Goal: Information Seeking & Learning: Learn about a topic

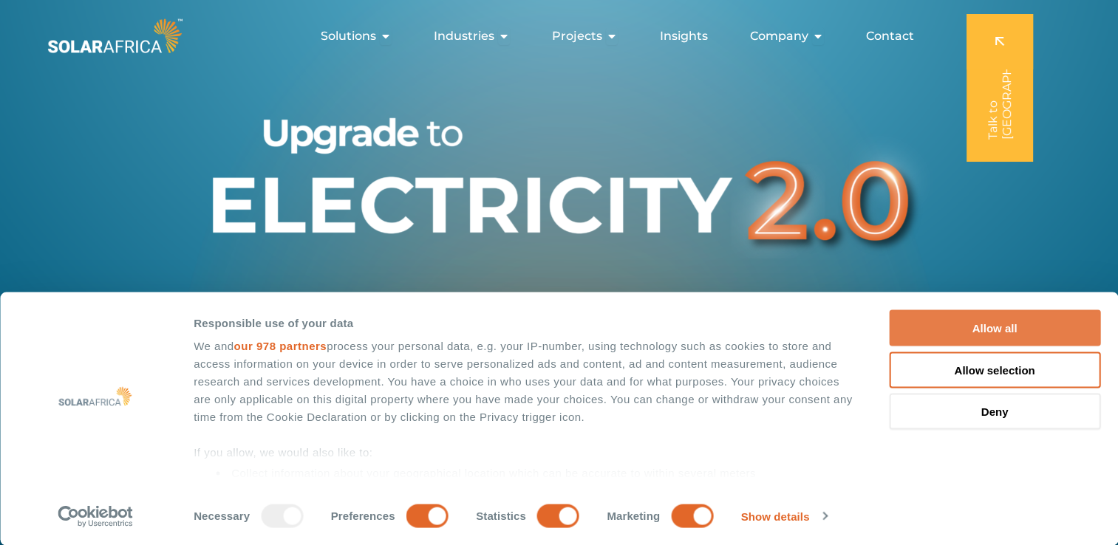
click at [987, 326] on button "Allow all" at bounding box center [994, 328] width 211 height 36
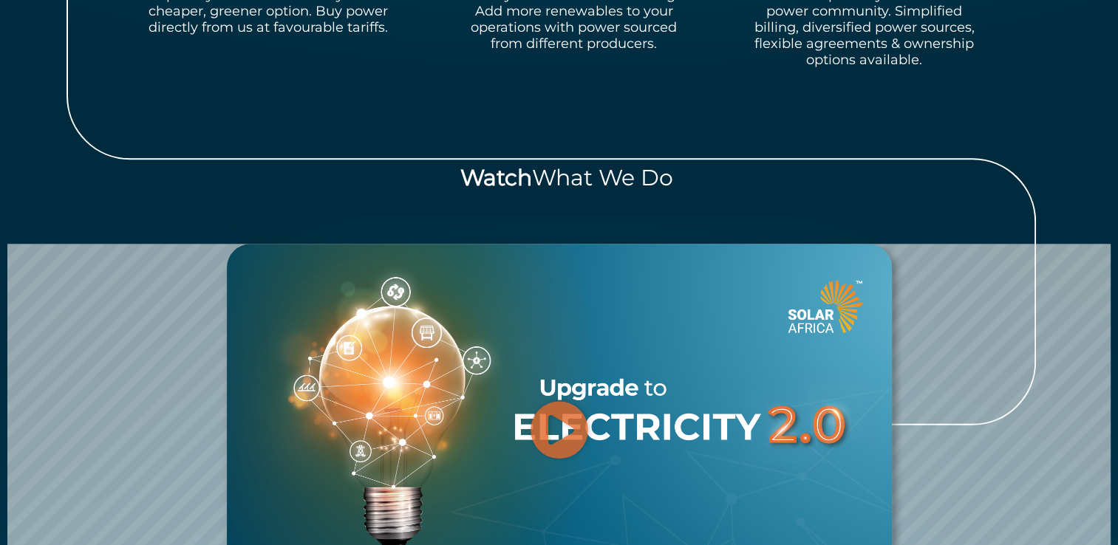
scroll to position [1460, 0]
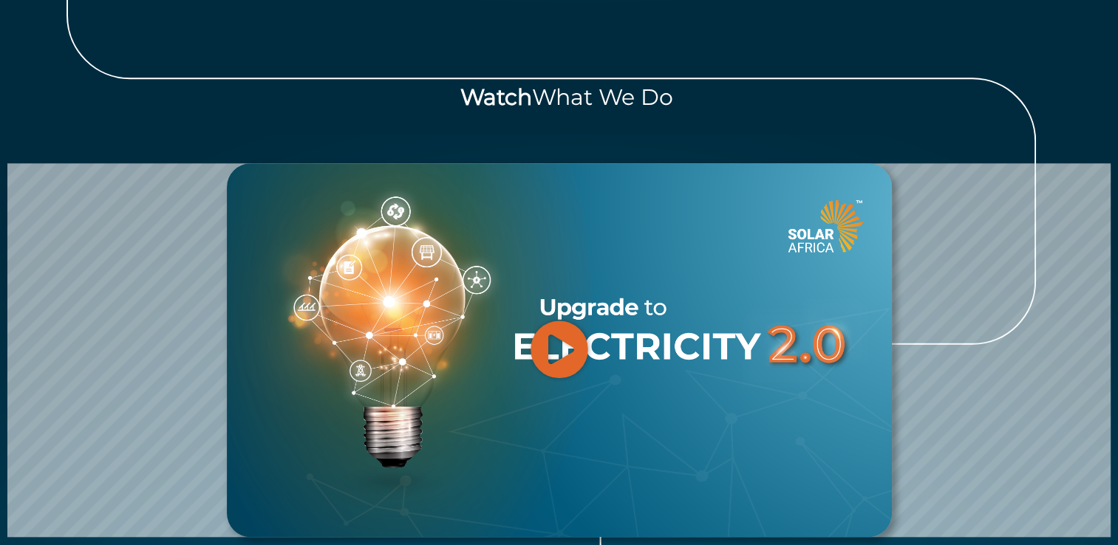
click at [559, 331] on icon "Play Video" at bounding box center [559, 348] width 59 height 59
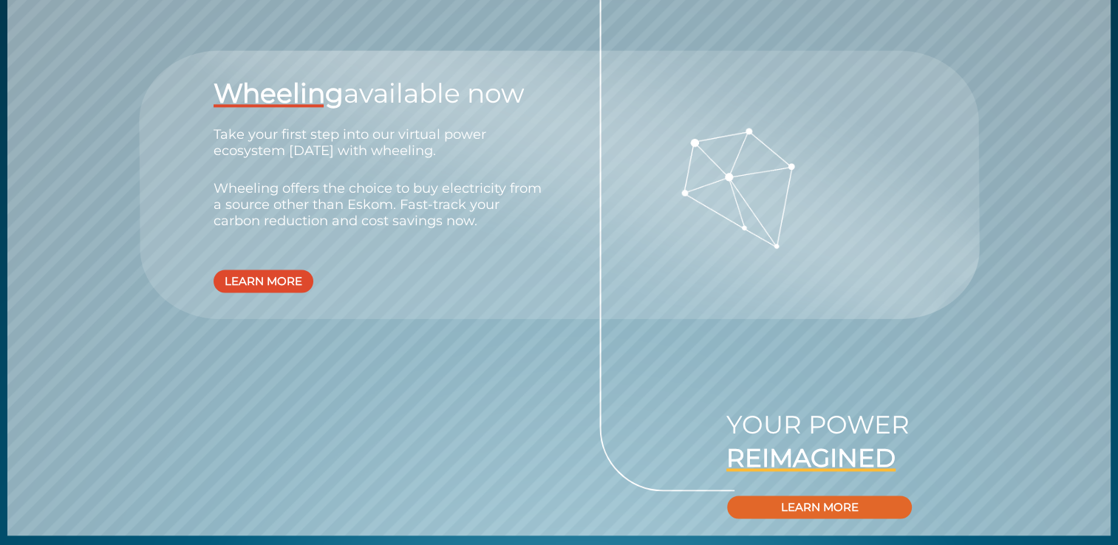
scroll to position [2051, 0]
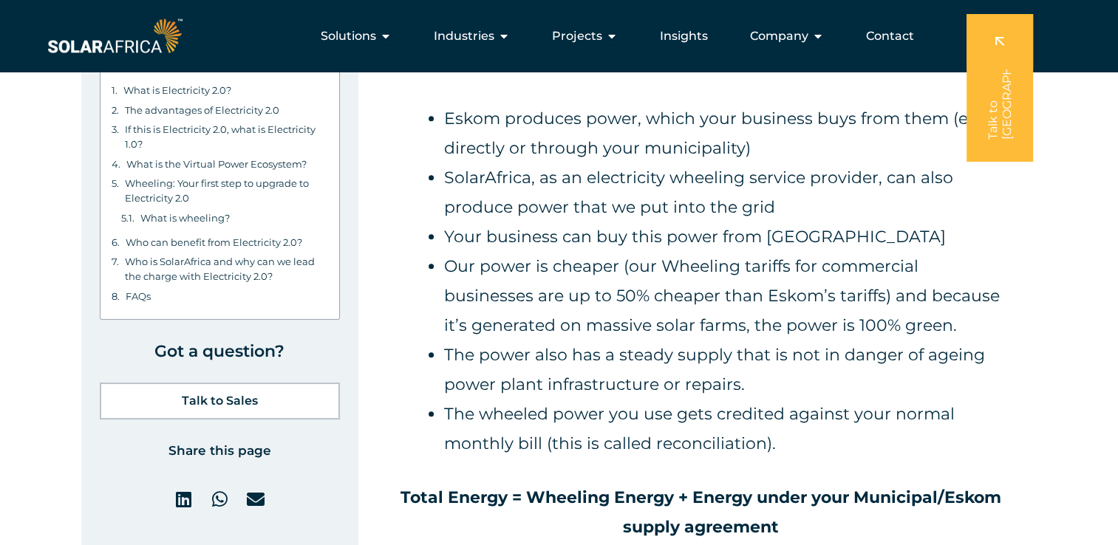
scroll to position [6750, 0]
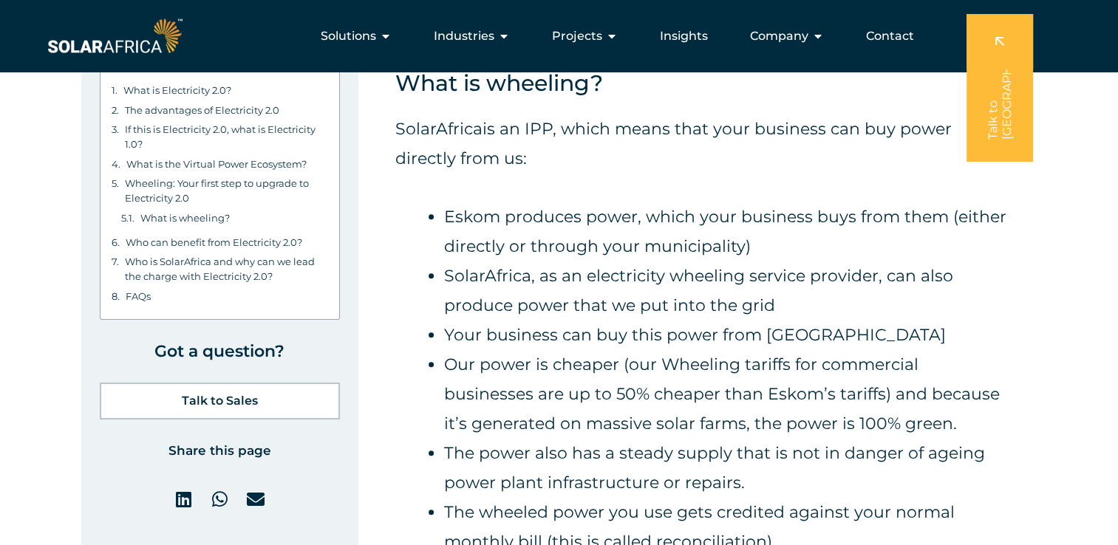
click at [429, 533] on div "SolarAfrica is an IPP, which means that your business can buy power directly fr…" at bounding box center [701, 392] width 612 height 554
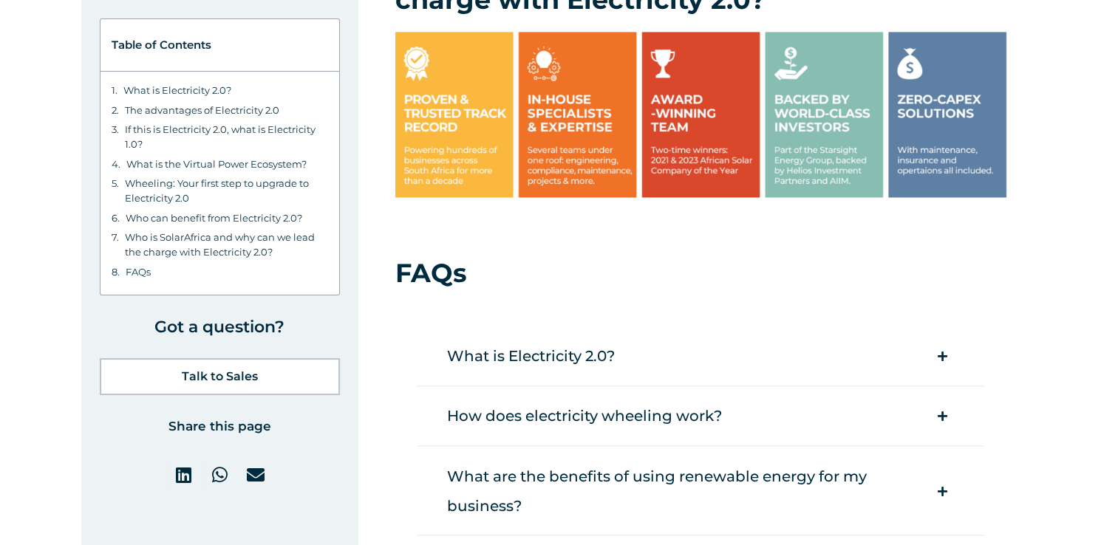
scroll to position [7962, 0]
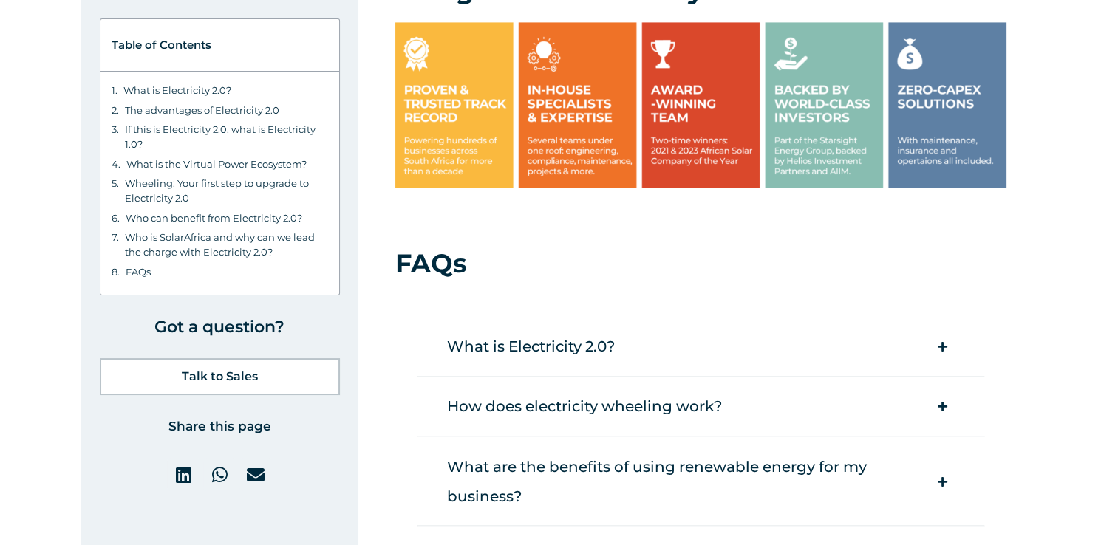
click at [940, 401] on icon at bounding box center [942, 406] width 10 height 11
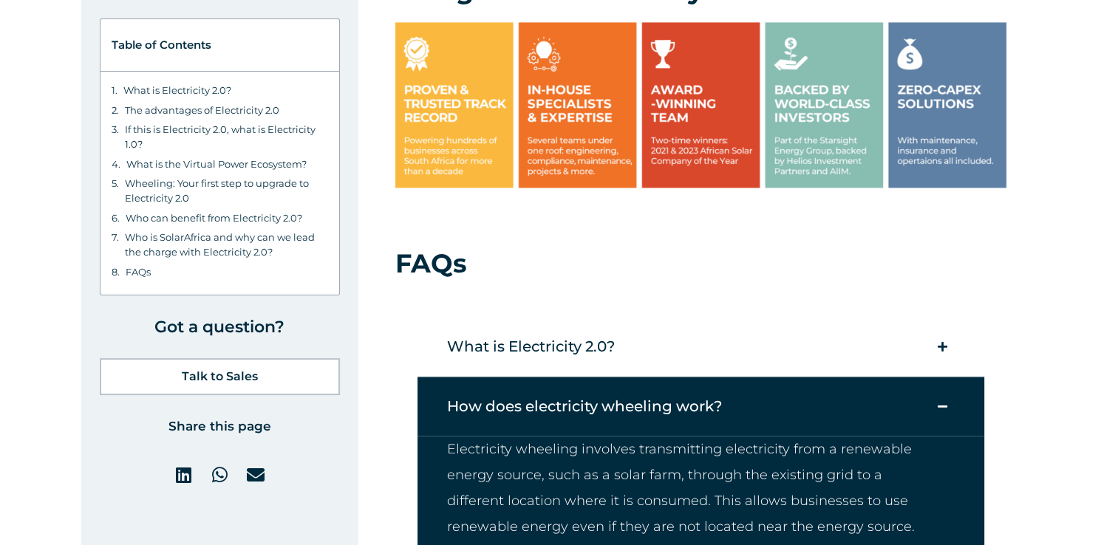
click at [944, 341] on icon at bounding box center [942, 346] width 10 height 11
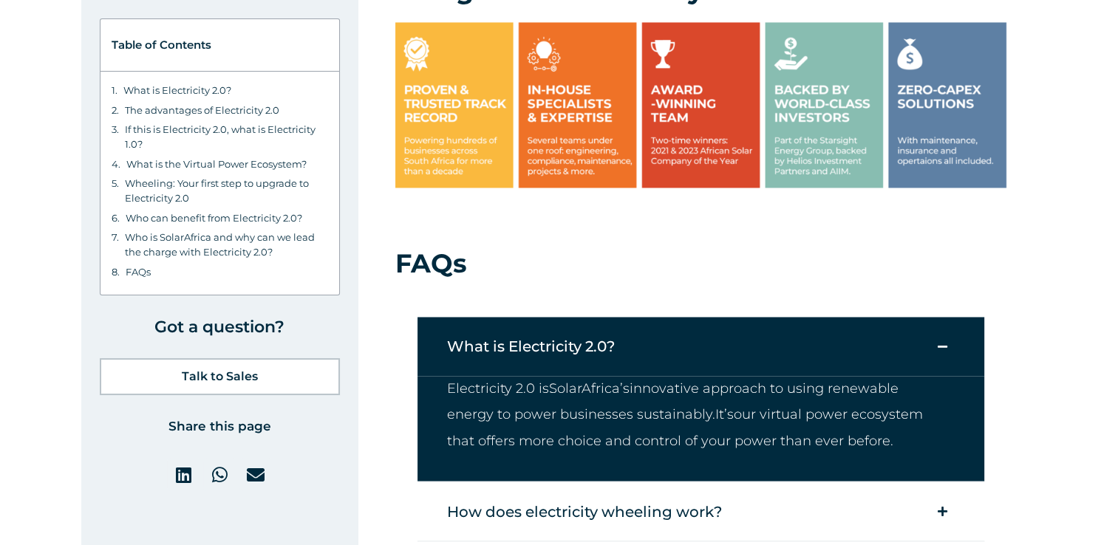
click at [947, 327] on span at bounding box center [942, 347] width 41 height 41
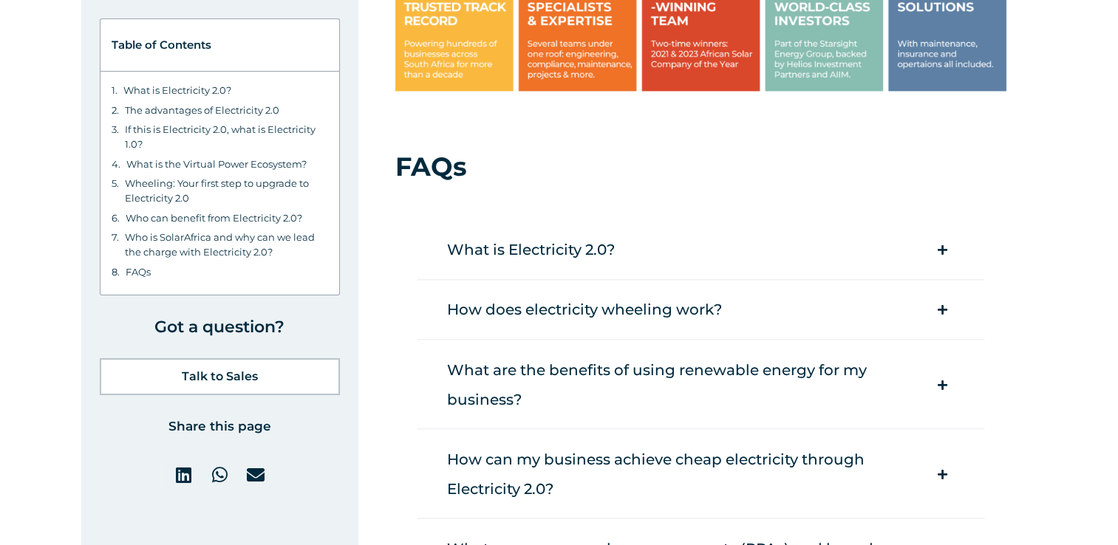
scroll to position [8060, 0]
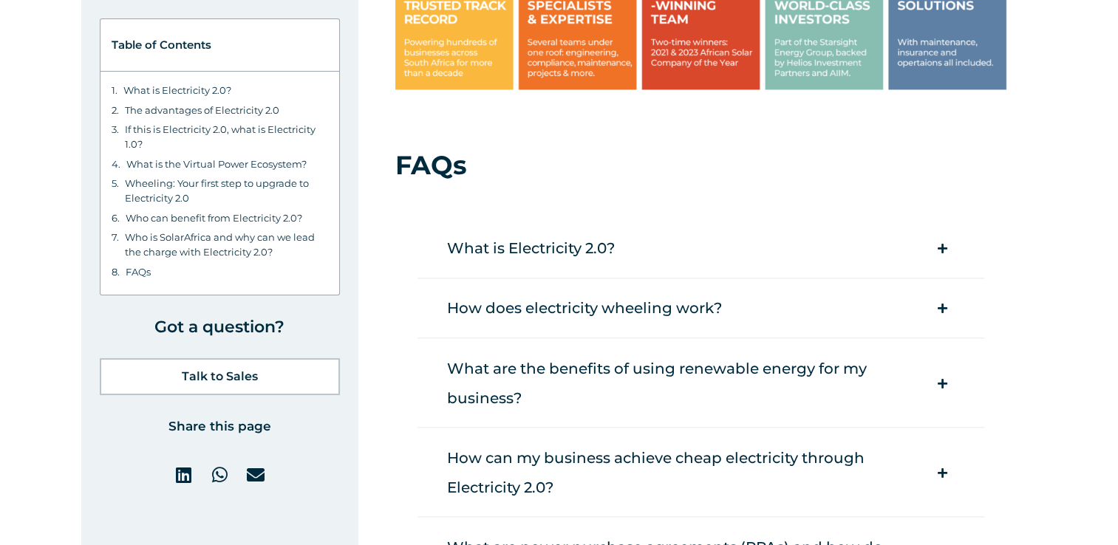
click at [947, 363] on span at bounding box center [942, 383] width 41 height 41
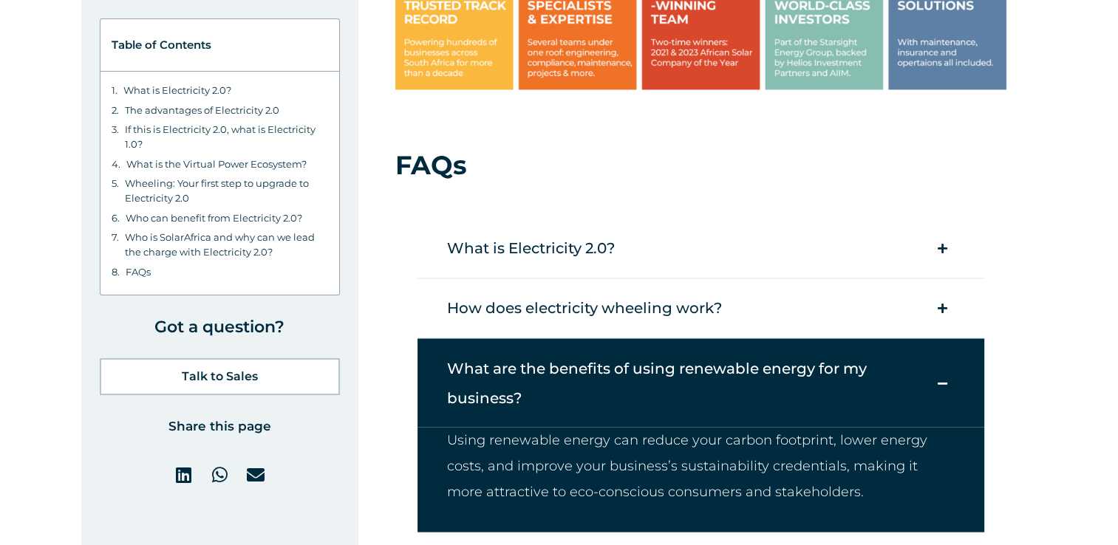
click at [947, 363] on span at bounding box center [942, 383] width 41 height 41
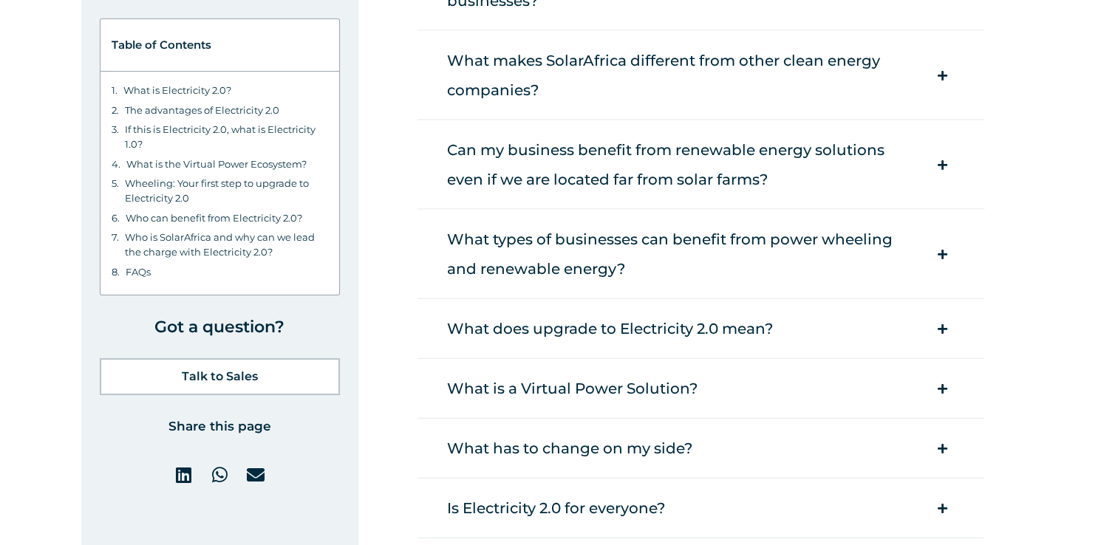
scroll to position [9046, 0]
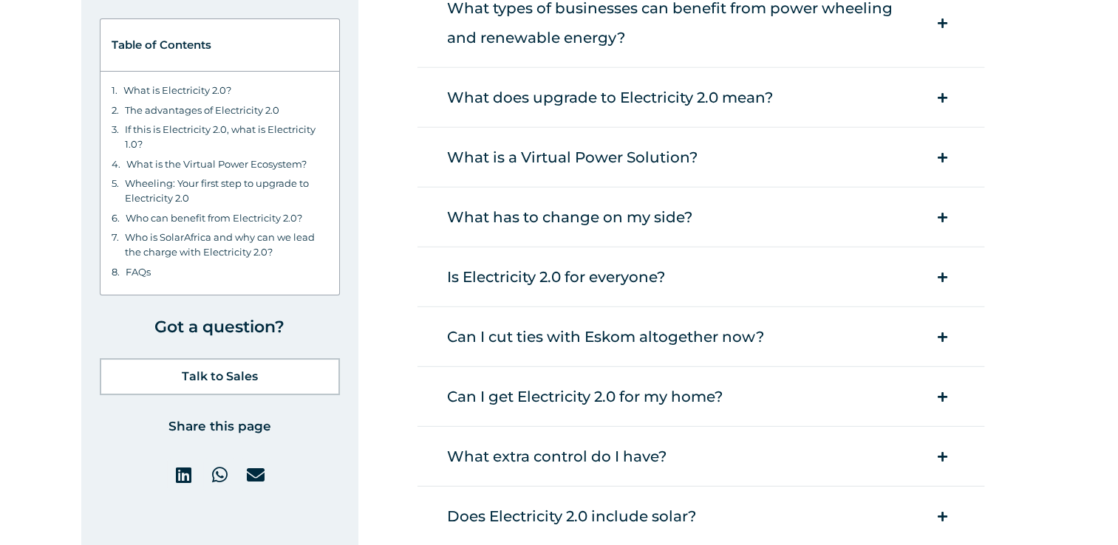
click at [942, 452] on icon at bounding box center [942, 457] width 10 height 11
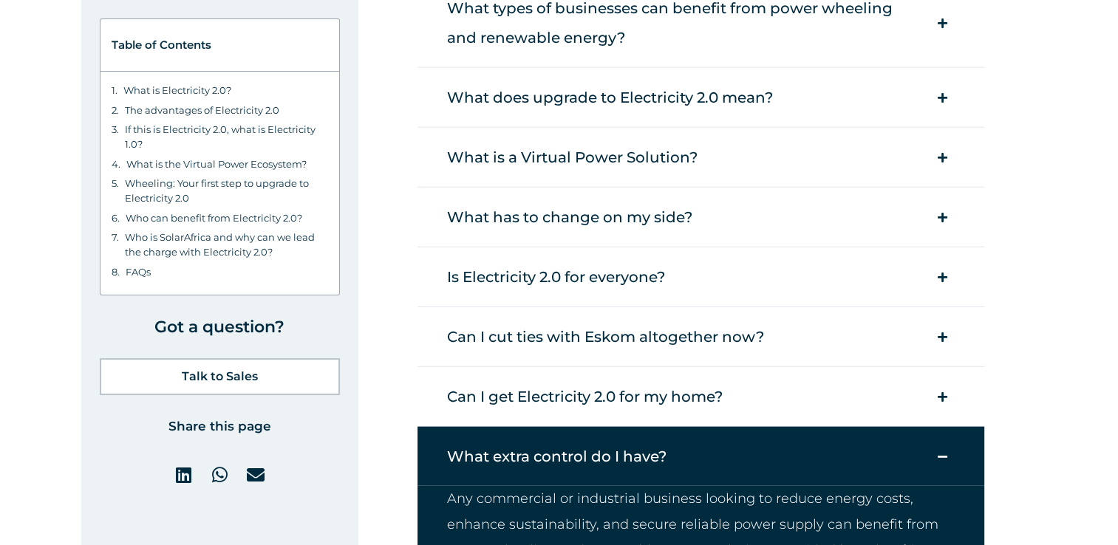
click at [942, 452] on icon at bounding box center [942, 457] width 10 height 11
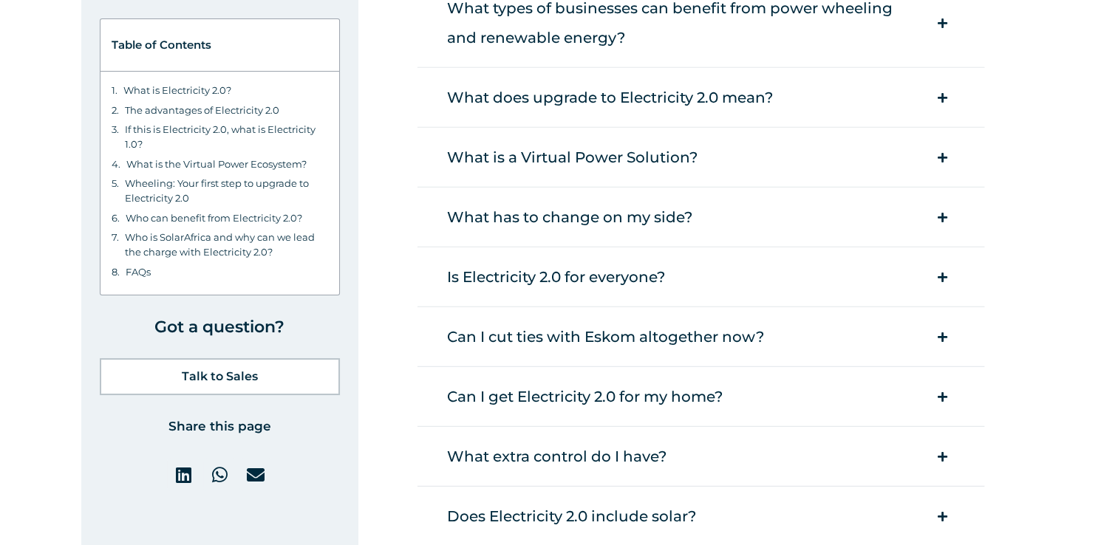
click at [941, 392] on icon at bounding box center [942, 397] width 10 height 11
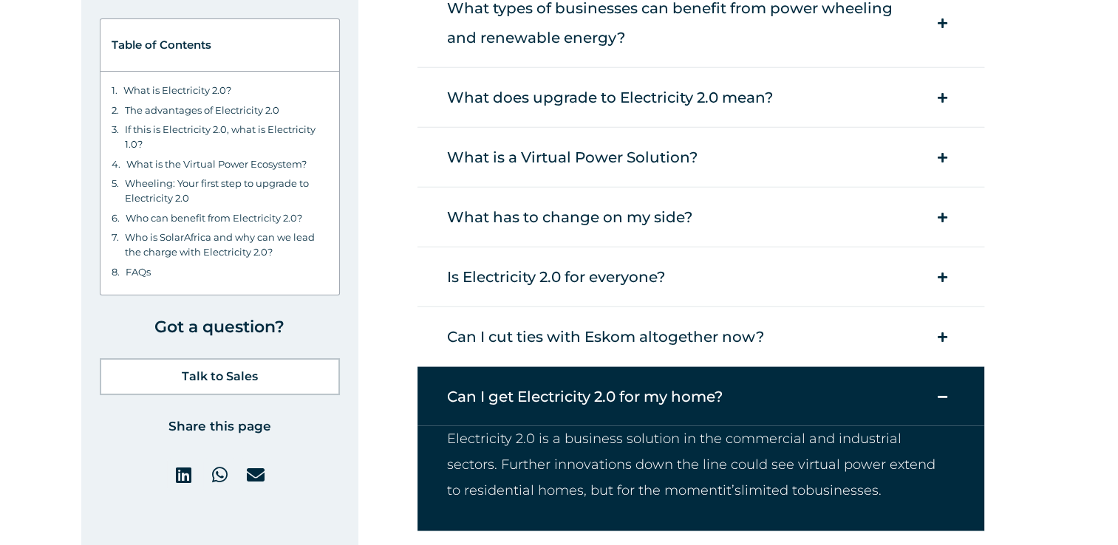
click at [940, 392] on icon at bounding box center [942, 397] width 10 height 11
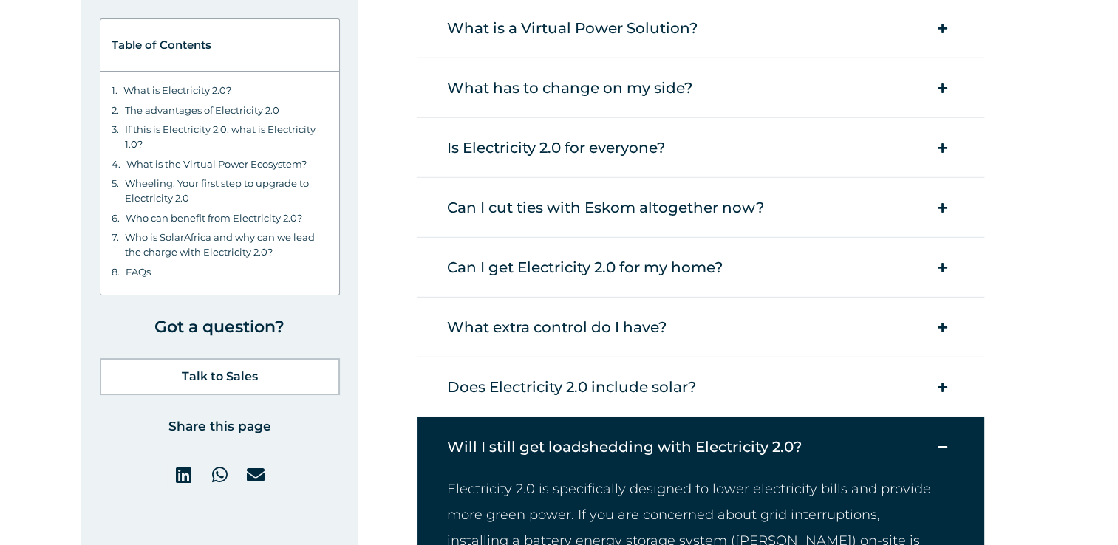
scroll to position [9193, 0]
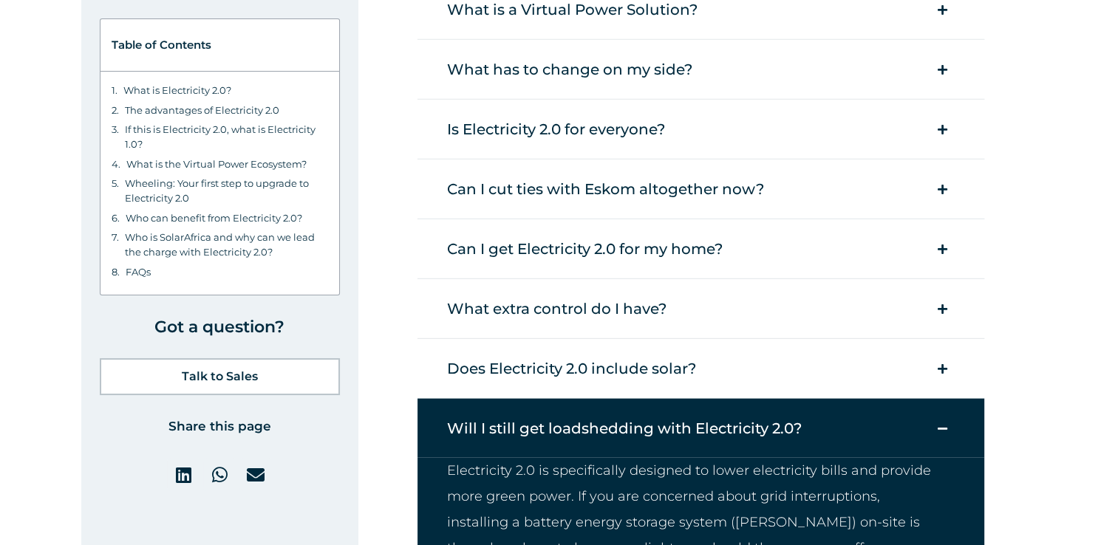
click at [944, 423] on icon at bounding box center [942, 428] width 10 height 11
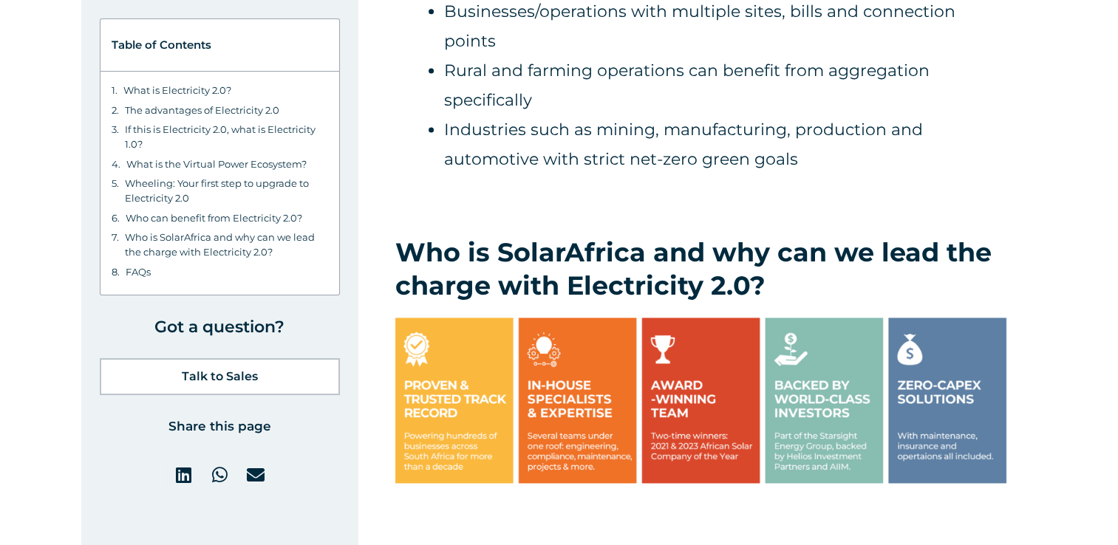
scroll to position [8011, 0]
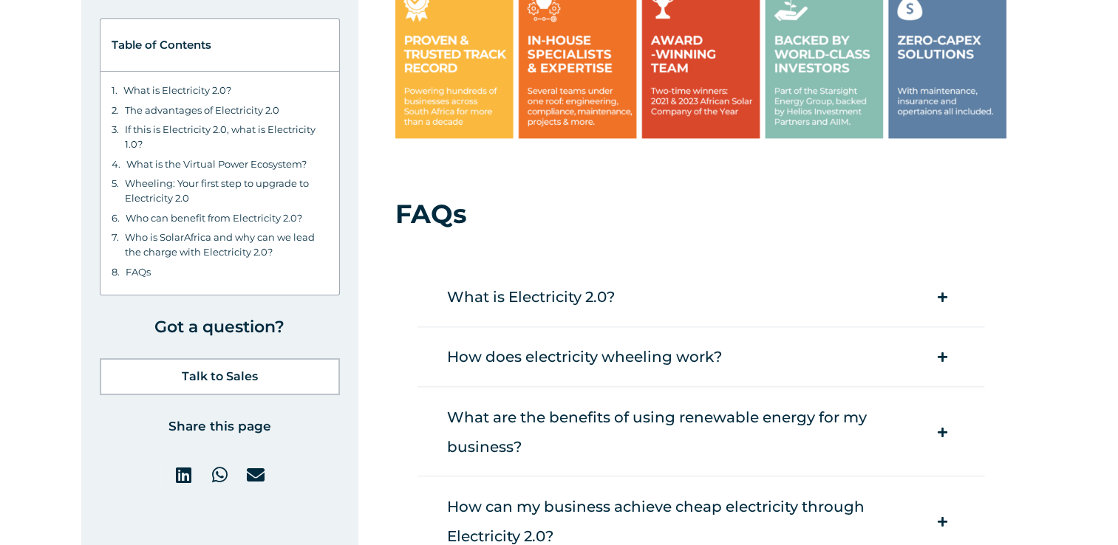
click at [942, 292] on icon at bounding box center [942, 297] width 10 height 11
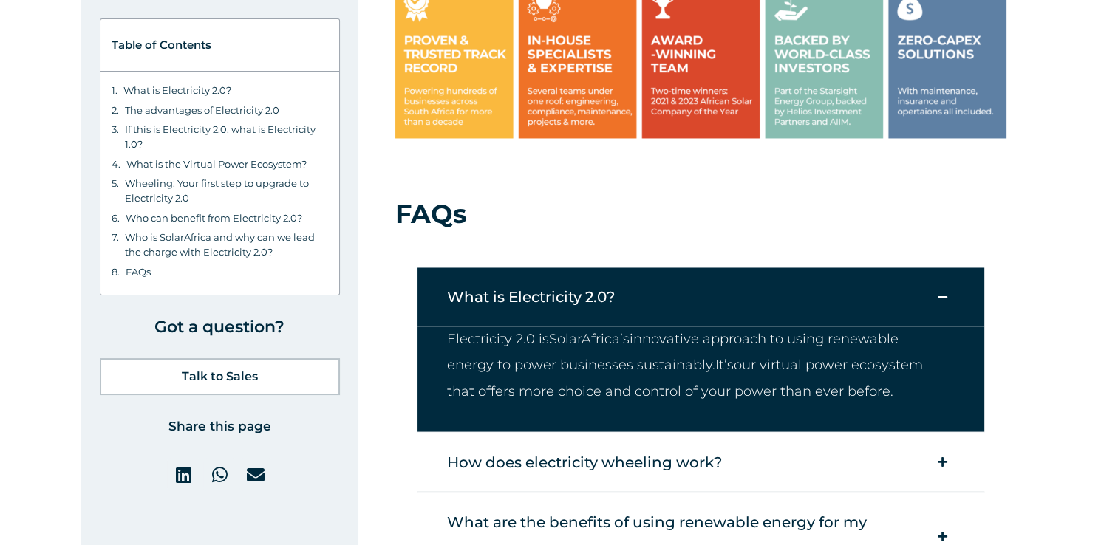
click at [944, 456] on icon at bounding box center [942, 461] width 10 height 11
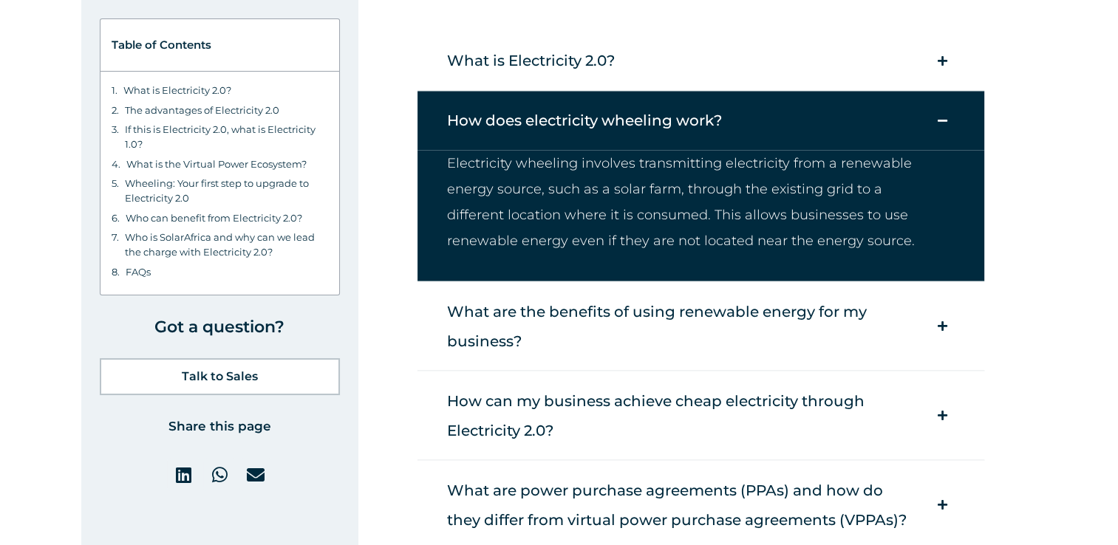
scroll to position [8257, 0]
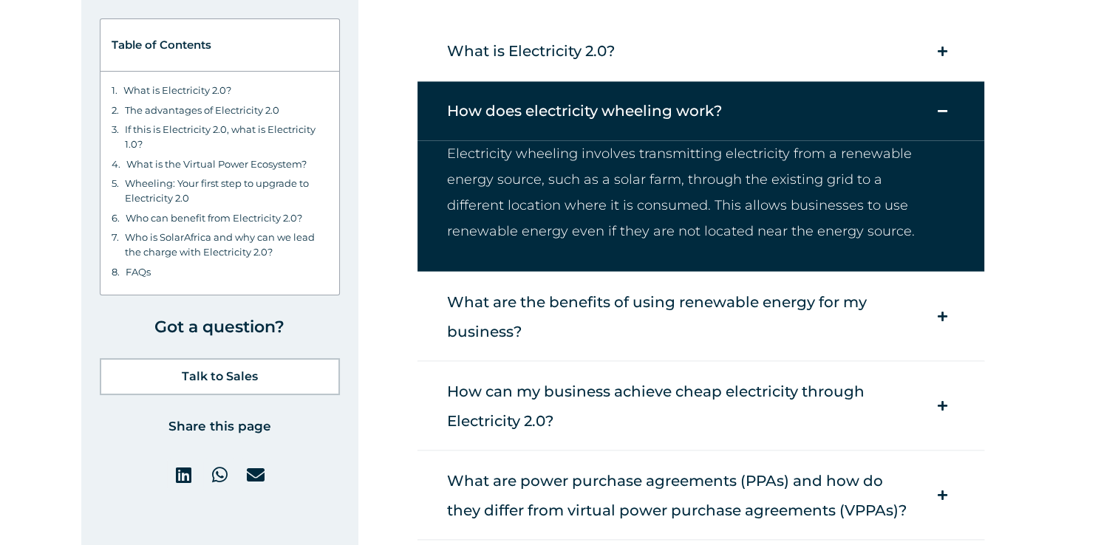
click at [943, 310] on icon at bounding box center [942, 315] width 10 height 11
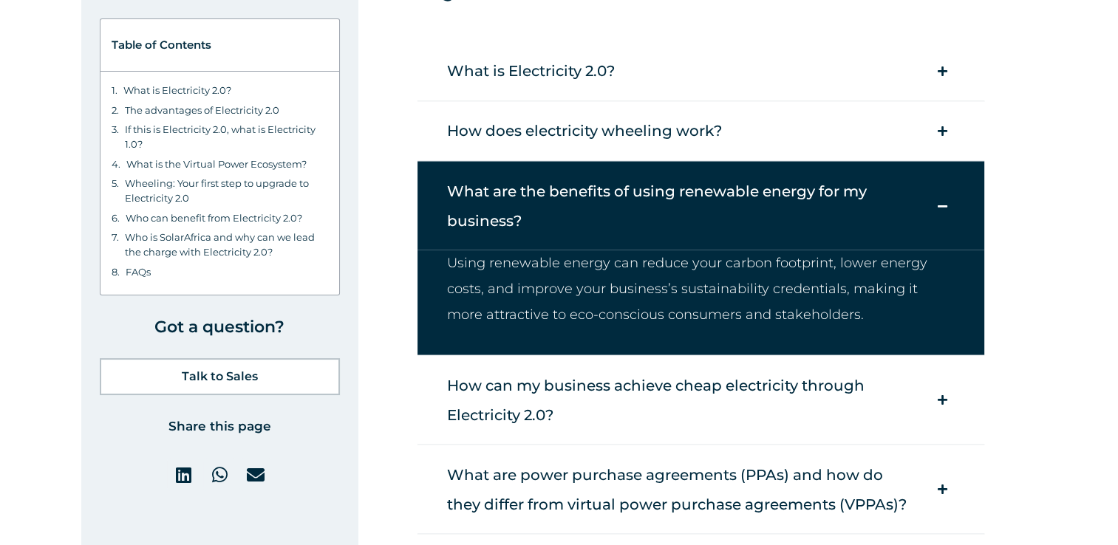
scroll to position [8307, 0]
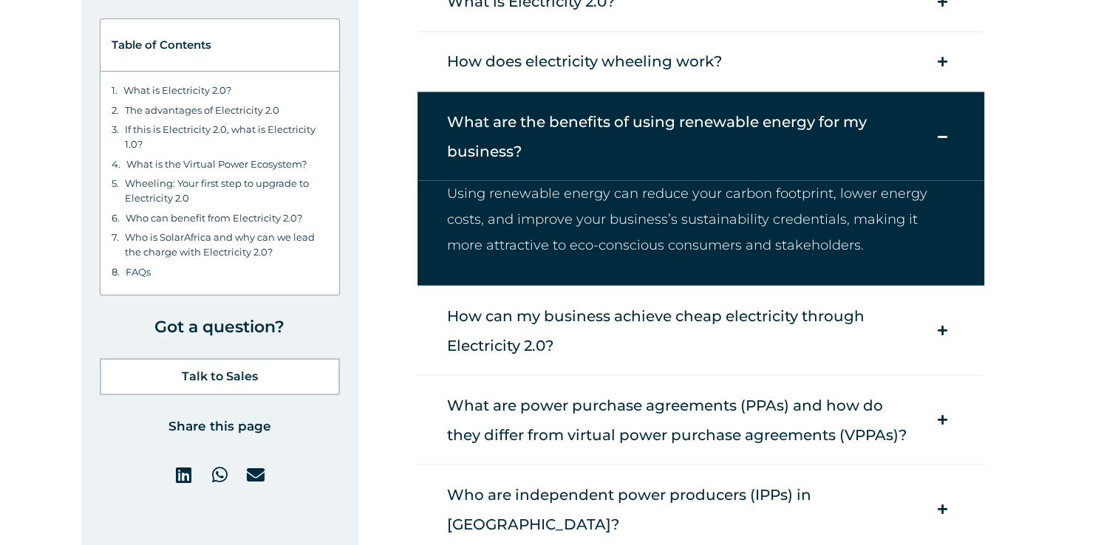
click at [939, 324] on icon at bounding box center [942, 329] width 10 height 11
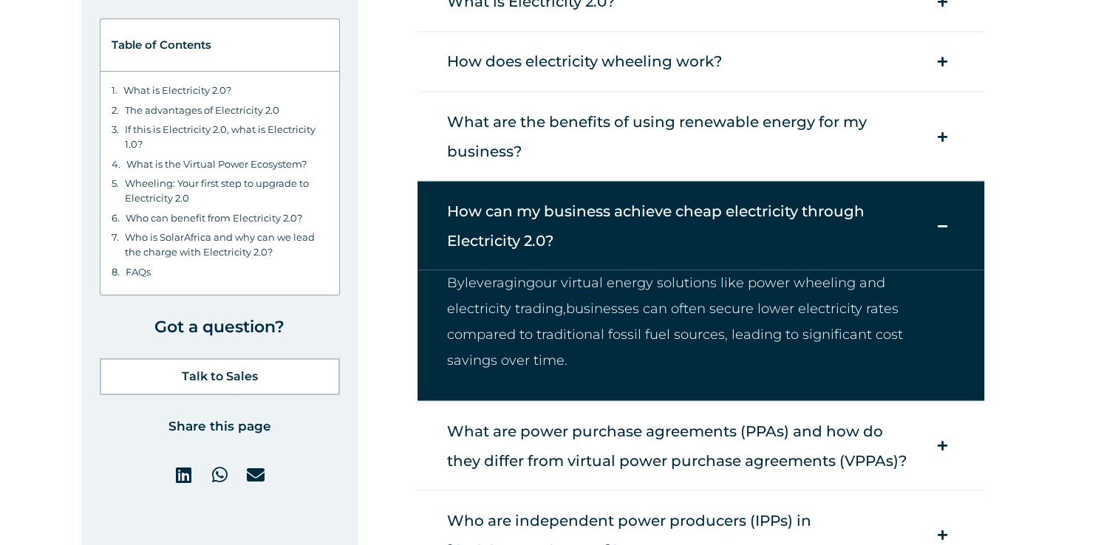
click at [944, 440] on icon at bounding box center [942, 445] width 10 height 11
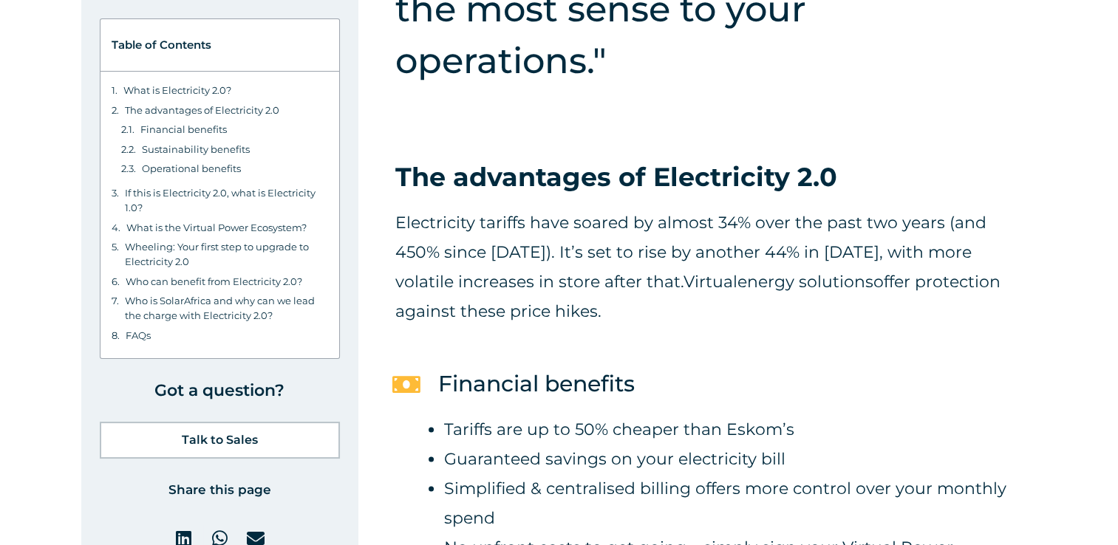
scroll to position [1872, 0]
